Goal: Information Seeking & Learning: Learn about a topic

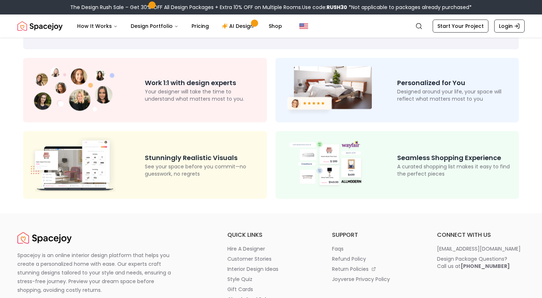
scroll to position [9, 0]
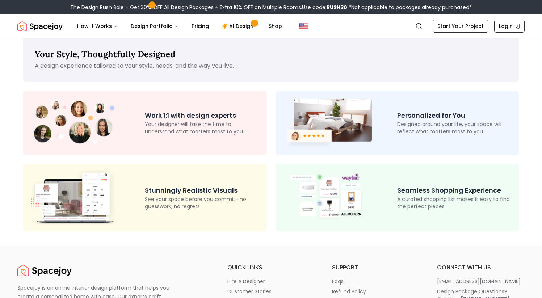
click at [208, 110] on div "Work 1:1 with design experts Your designer will take the time to understand wha…" at bounding box center [145, 122] width 244 height 64
click at [195, 24] on link "Pricing" at bounding box center [200, 26] width 29 height 14
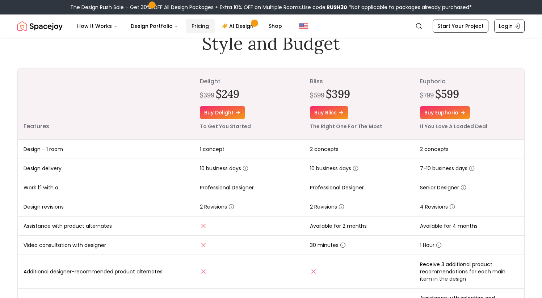
scroll to position [66, 0]
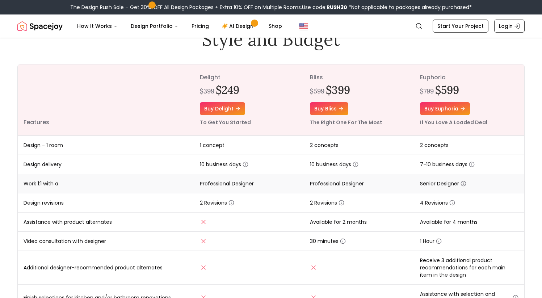
click at [463, 183] on icon "button" at bounding box center [463, 184] width 6 height 6
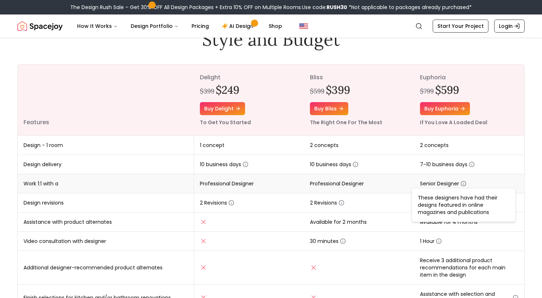
click at [463, 183] on icon "button" at bounding box center [463, 184] width 6 height 6
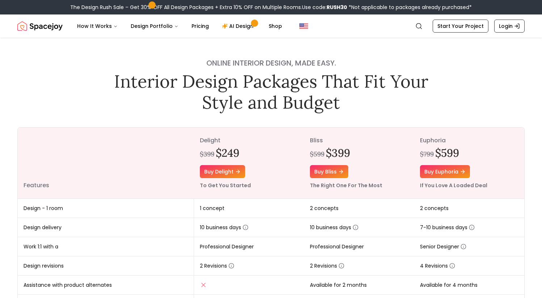
scroll to position [0, 0]
